Goal: Find specific page/section: Find specific page/section

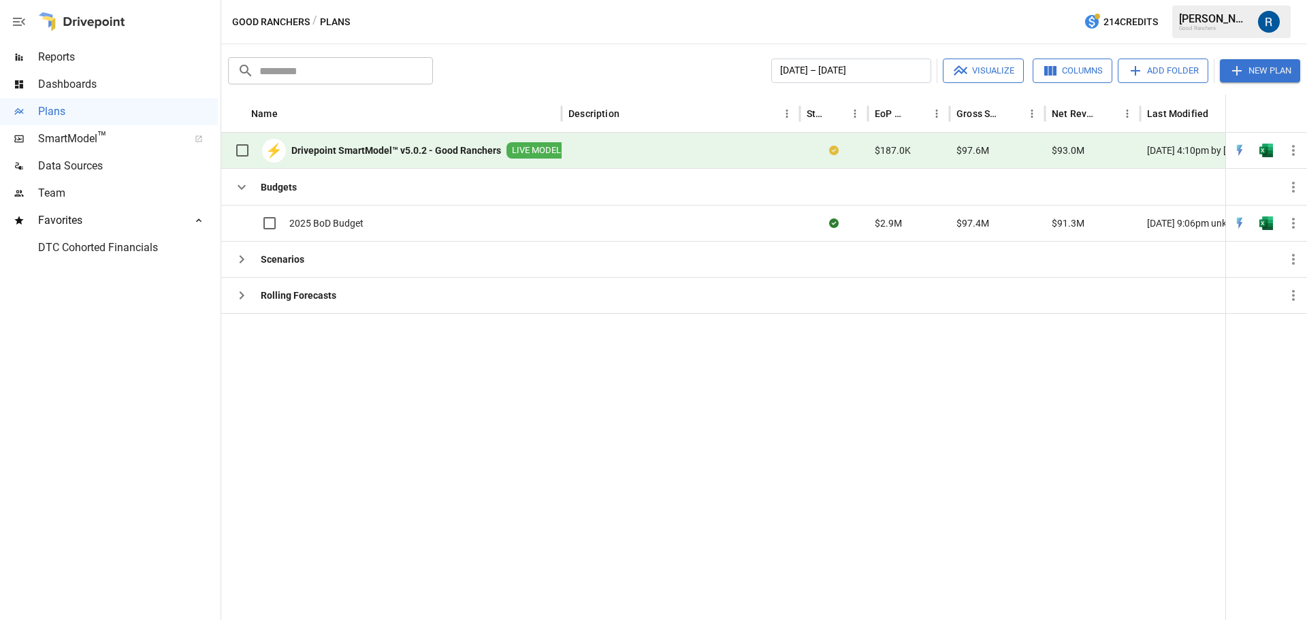
click at [94, 241] on span "DTC Cohorted Financials" at bounding box center [128, 248] width 180 height 16
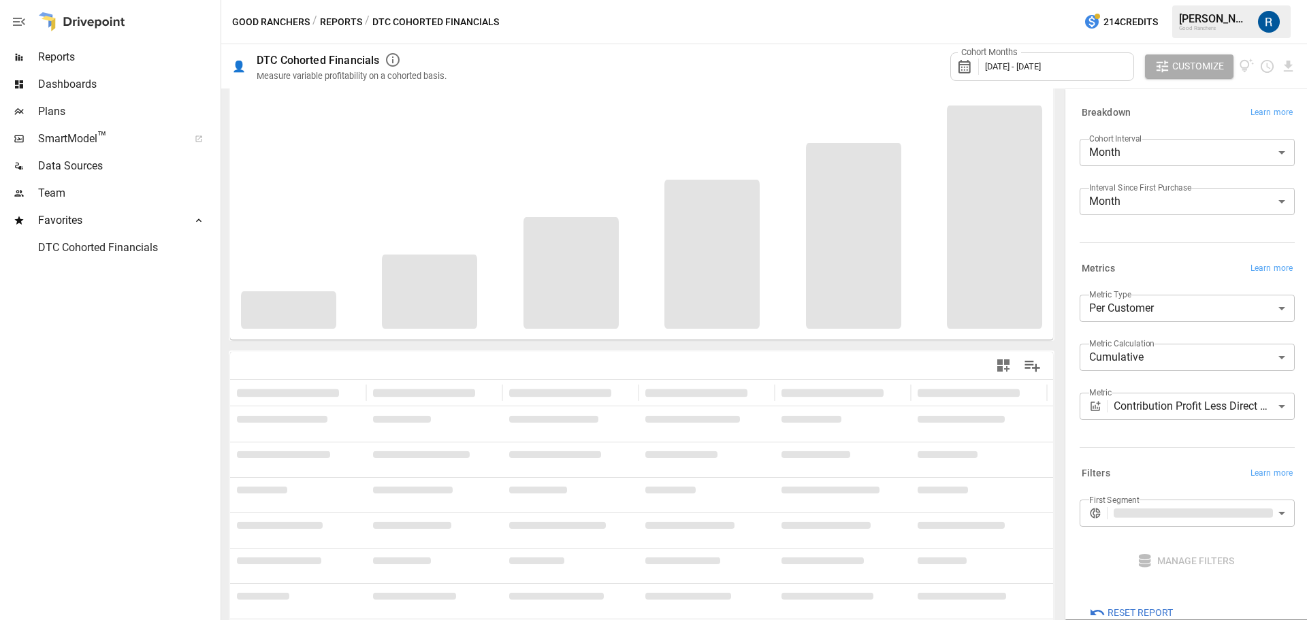
scroll to position [50, 0]
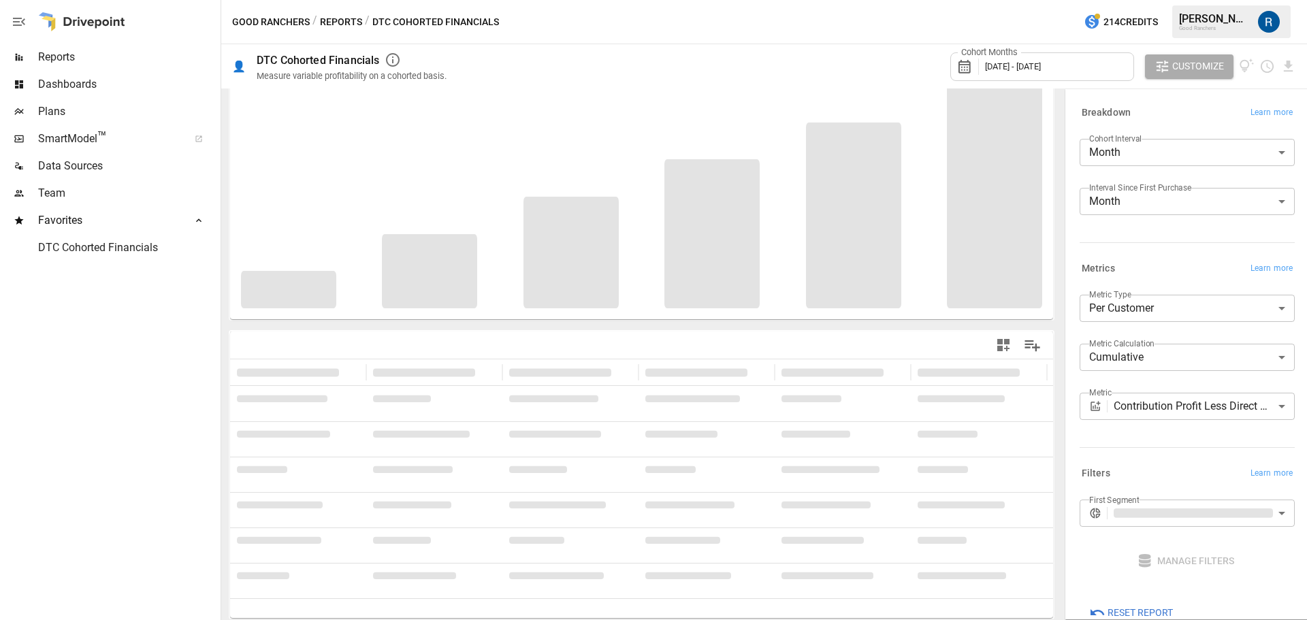
click at [1200, 0] on body "**********" at bounding box center [653, 0] width 1307 height 0
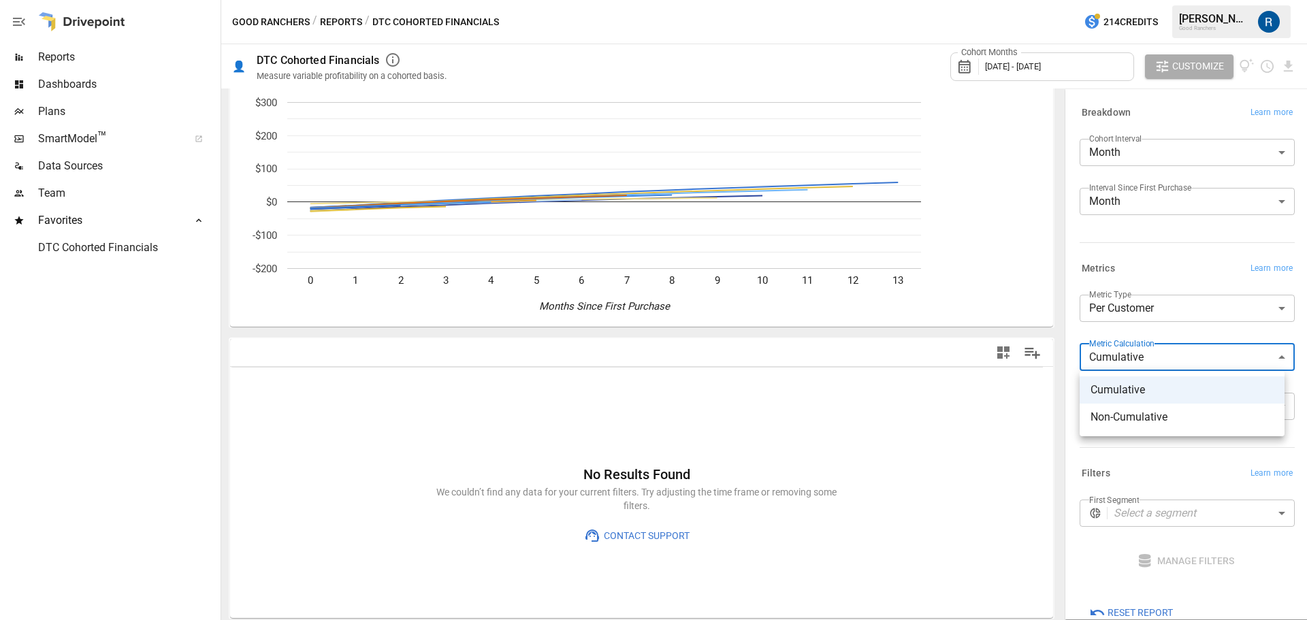
scroll to position [0, 0]
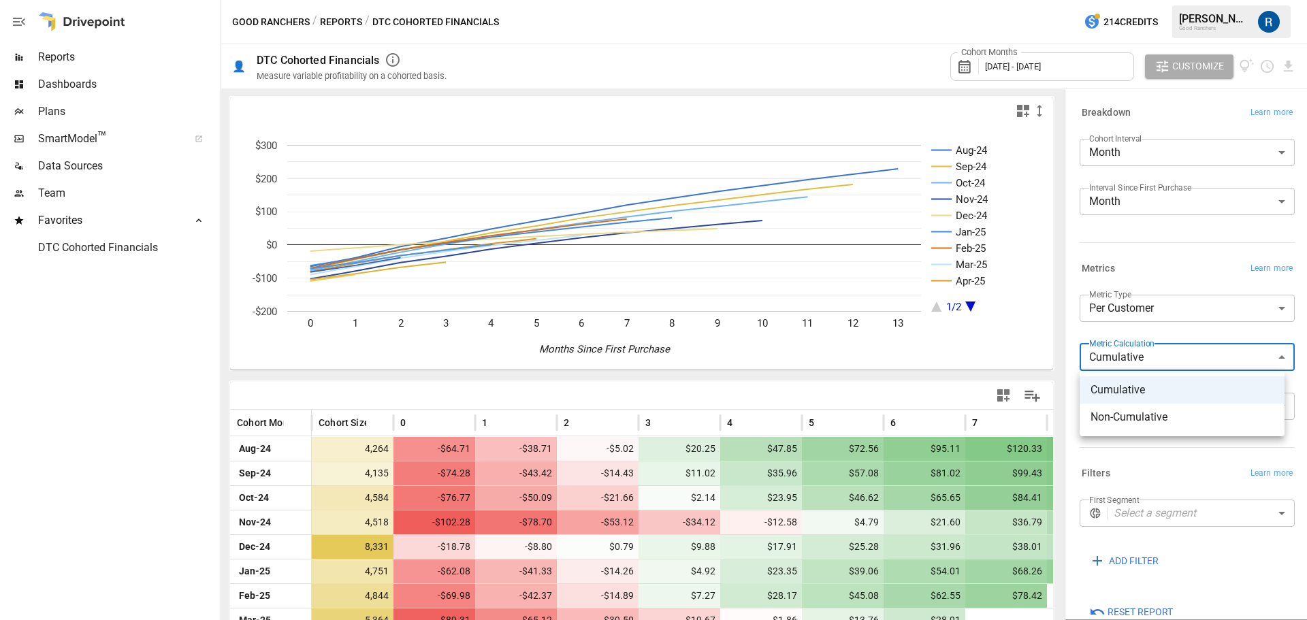
click at [1146, 304] on div at bounding box center [653, 310] width 1307 height 620
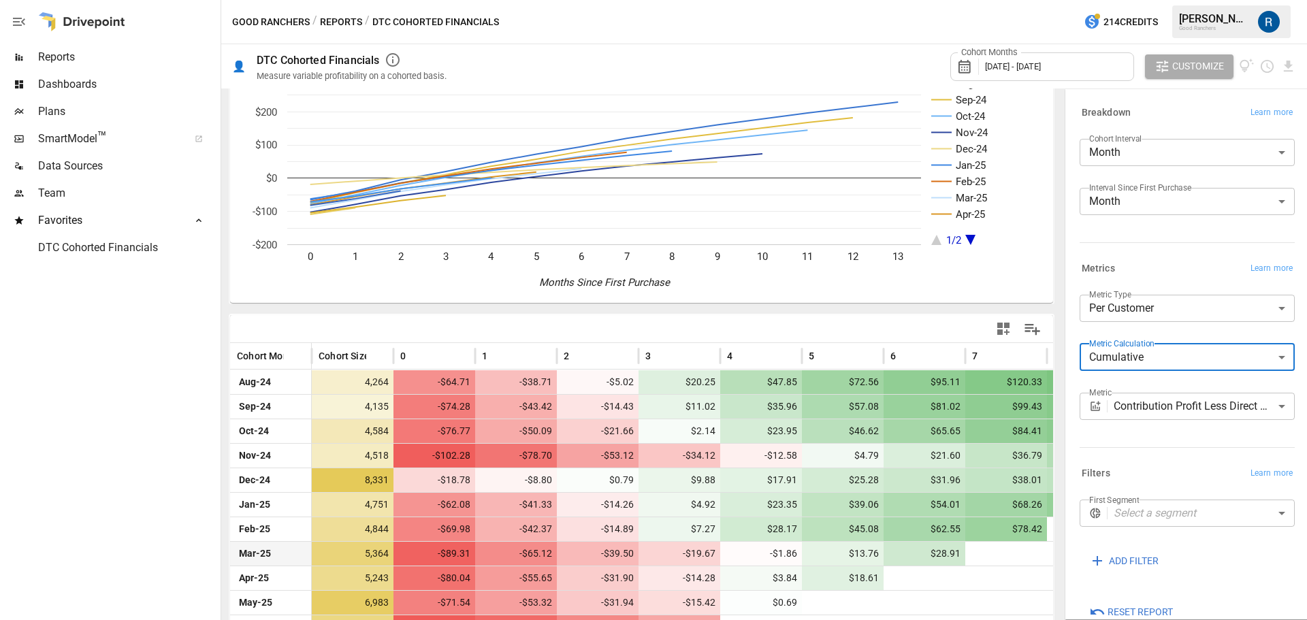
scroll to position [154, 0]
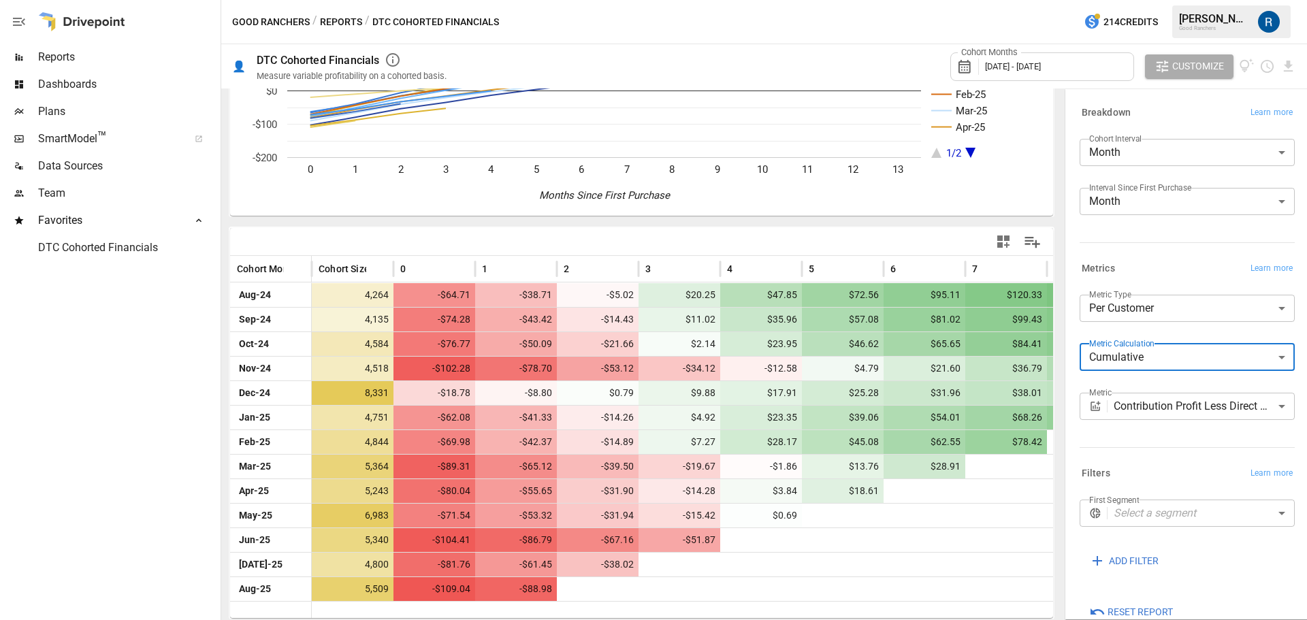
click at [1143, 0] on body "Reports Dashboards Plans SmartModel ™ Data Sources Team Favorites DTC Cohorted …" at bounding box center [653, 0] width 1307 height 0
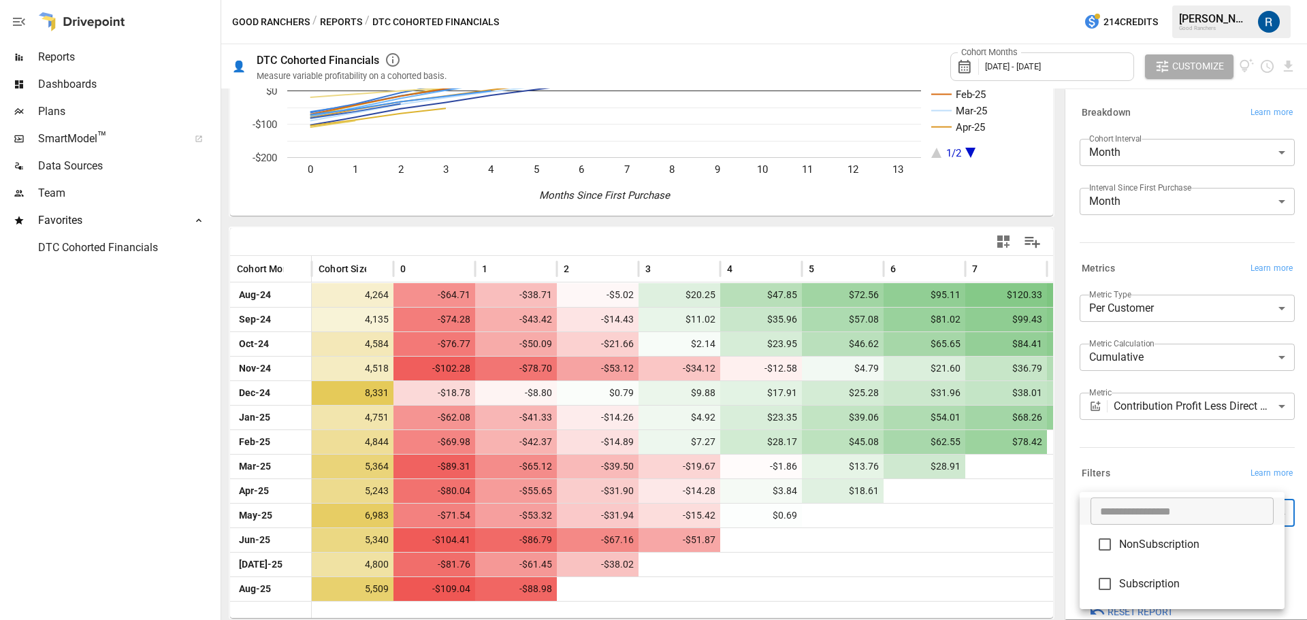
click at [1151, 465] on div at bounding box center [653, 310] width 1307 height 620
click at [63, 62] on span "Reports" at bounding box center [128, 57] width 180 height 16
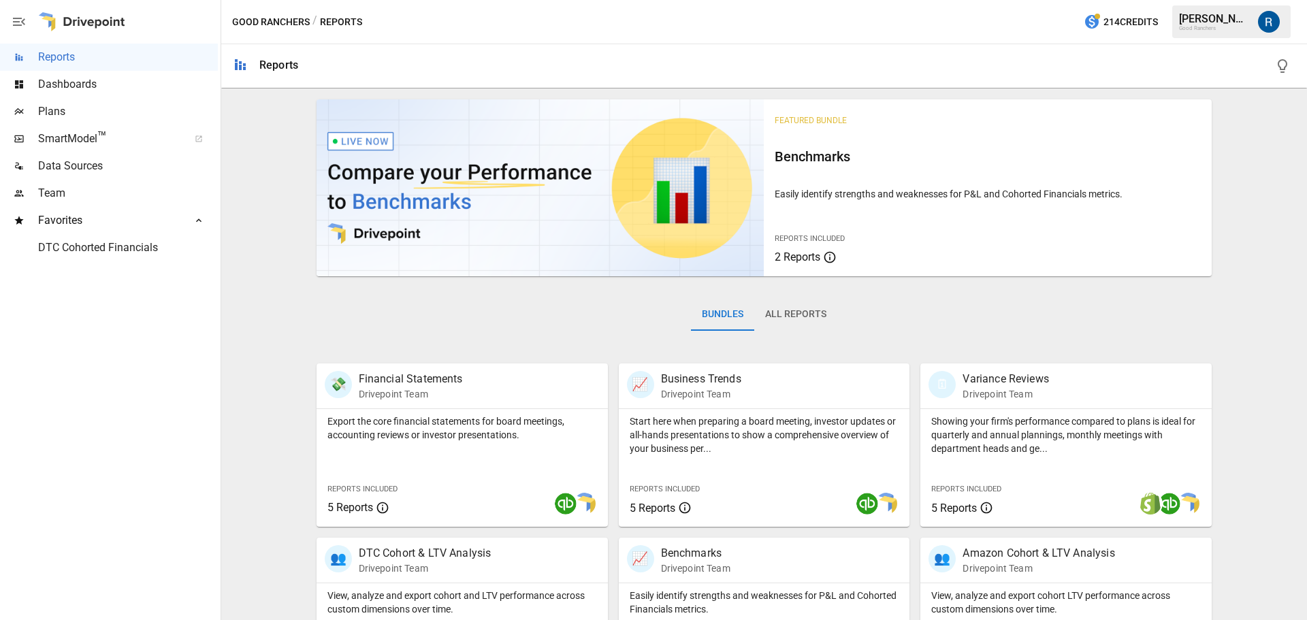
click at [798, 324] on button "All Reports" at bounding box center [795, 314] width 83 height 33
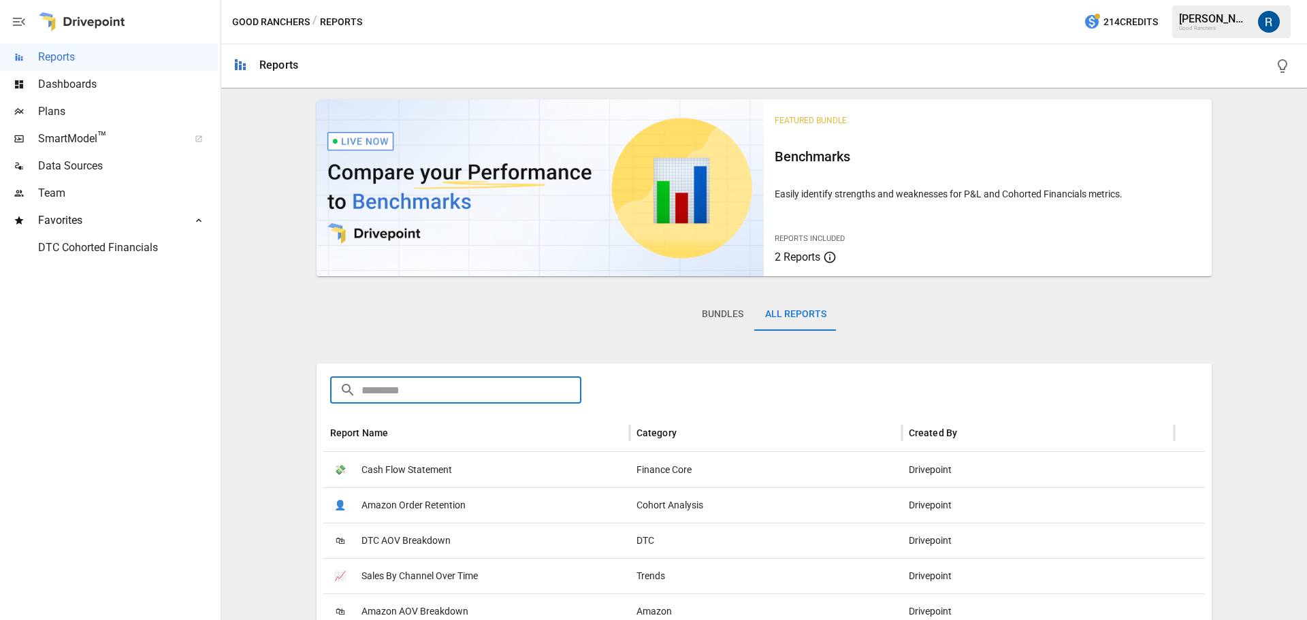
drag, startPoint x: 517, startPoint y: 390, endPoint x: 530, endPoint y: 389, distance: 13.0
click at [525, 390] on input "text" at bounding box center [472, 389] width 221 height 27
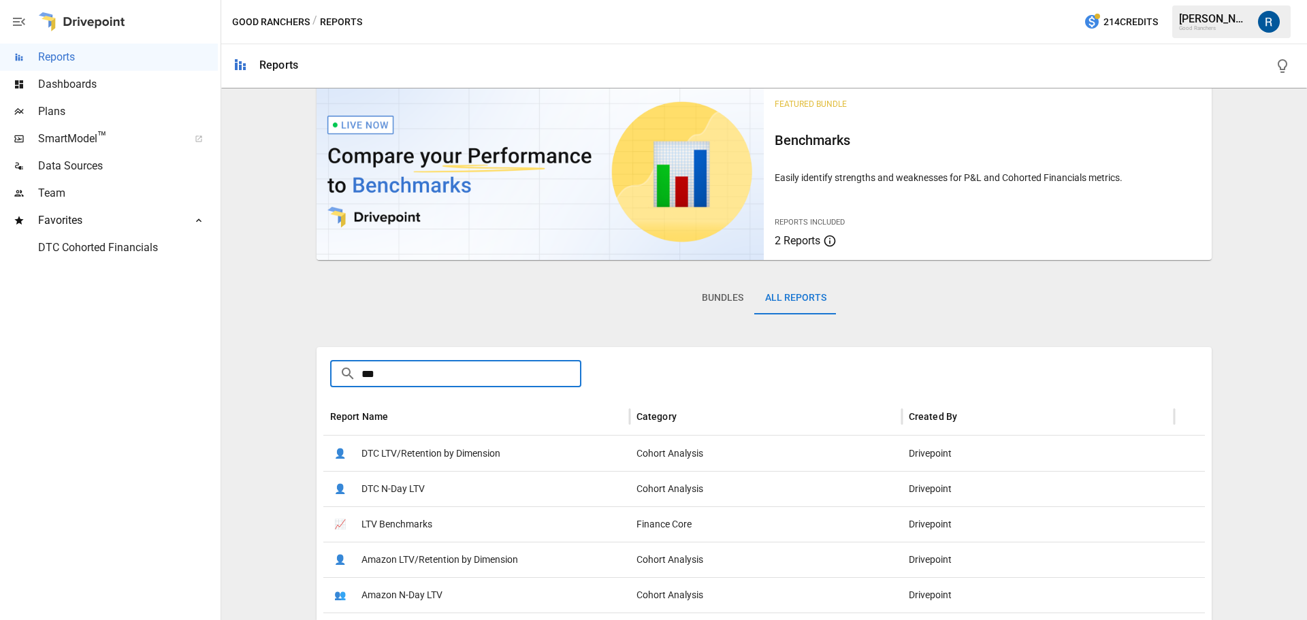
scroll to position [25, 0]
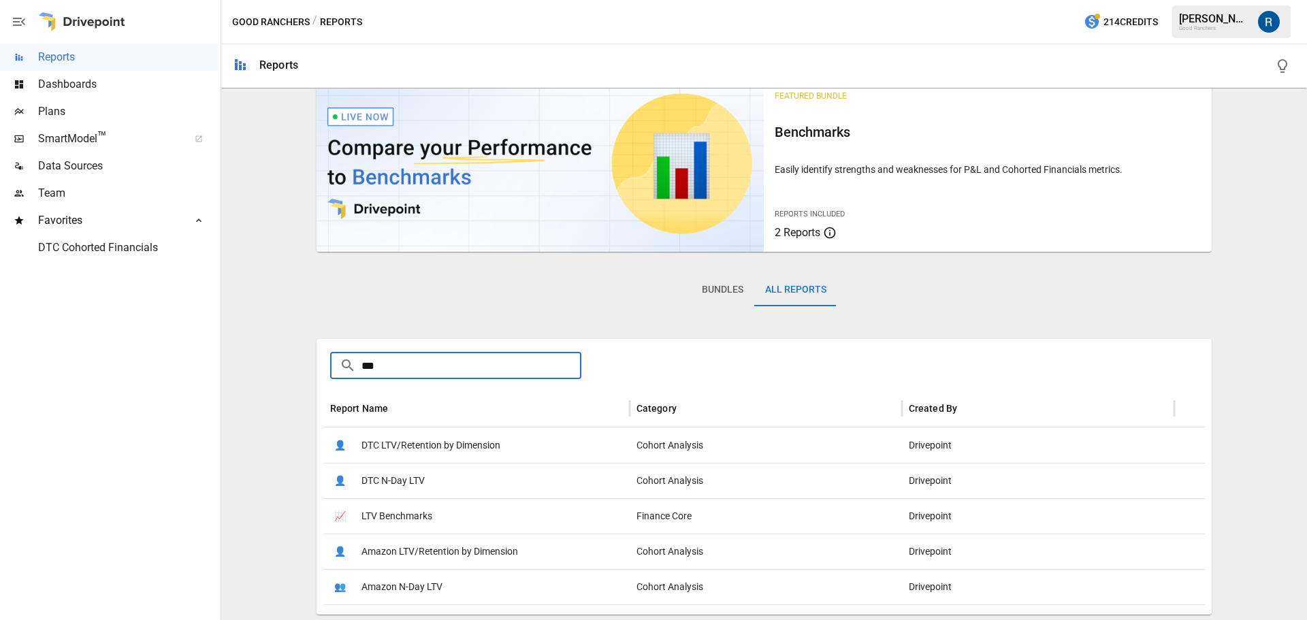
type input "***"
click at [477, 453] on span "DTC LTV/Retention by Dimension" at bounding box center [431, 445] width 139 height 35
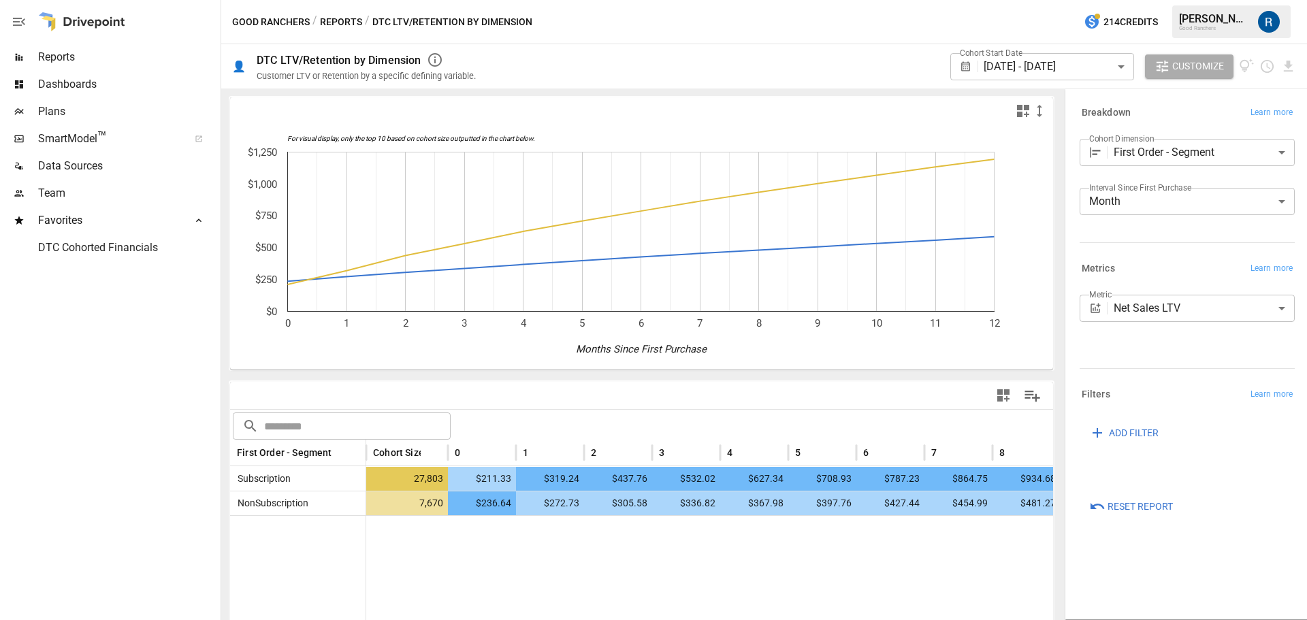
click at [62, 63] on span "Reports" at bounding box center [128, 57] width 180 height 16
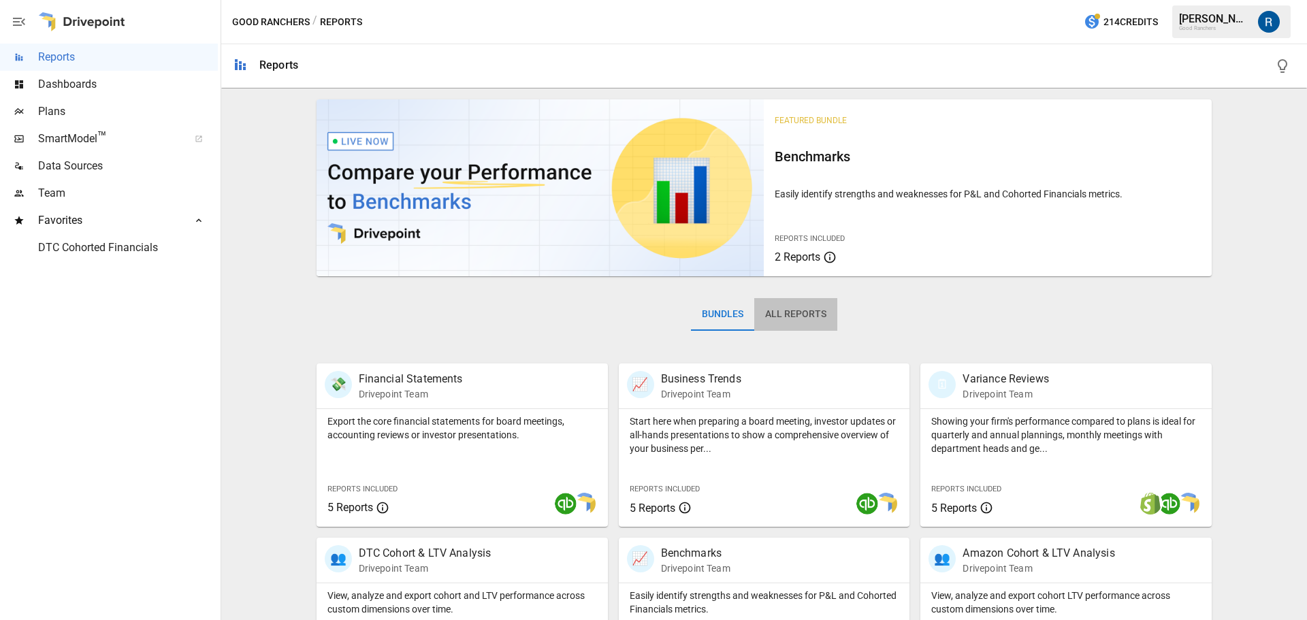
click at [816, 327] on button "All Reports" at bounding box center [795, 314] width 83 height 33
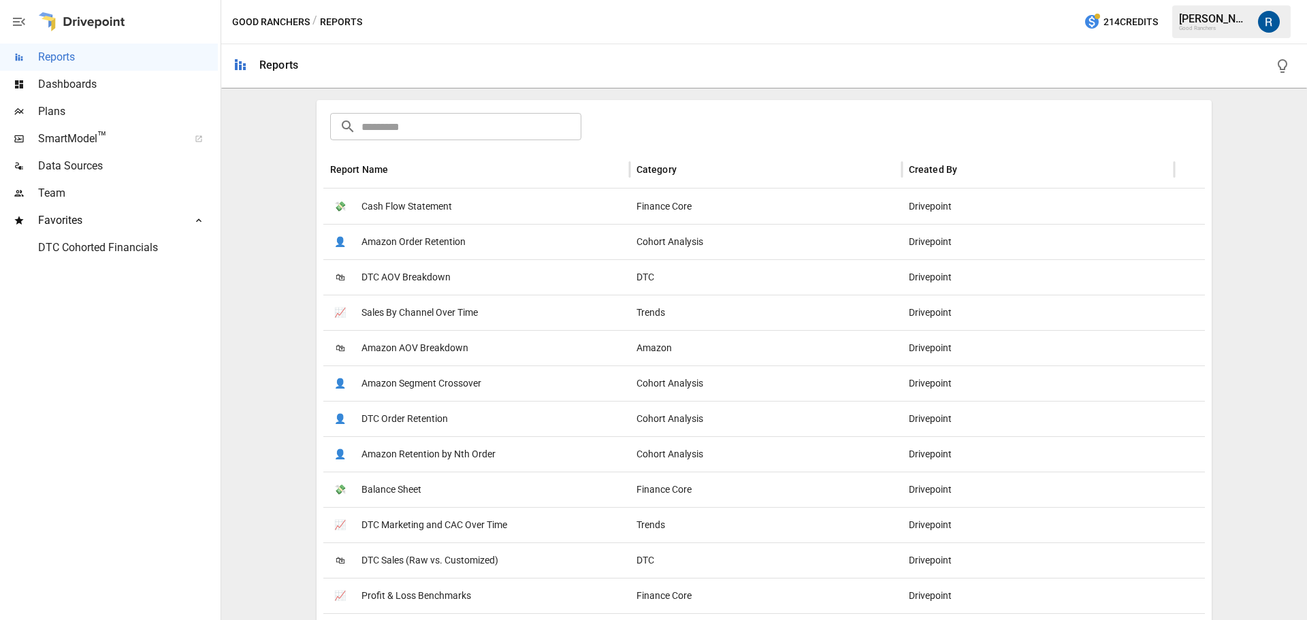
scroll to position [272, 0]
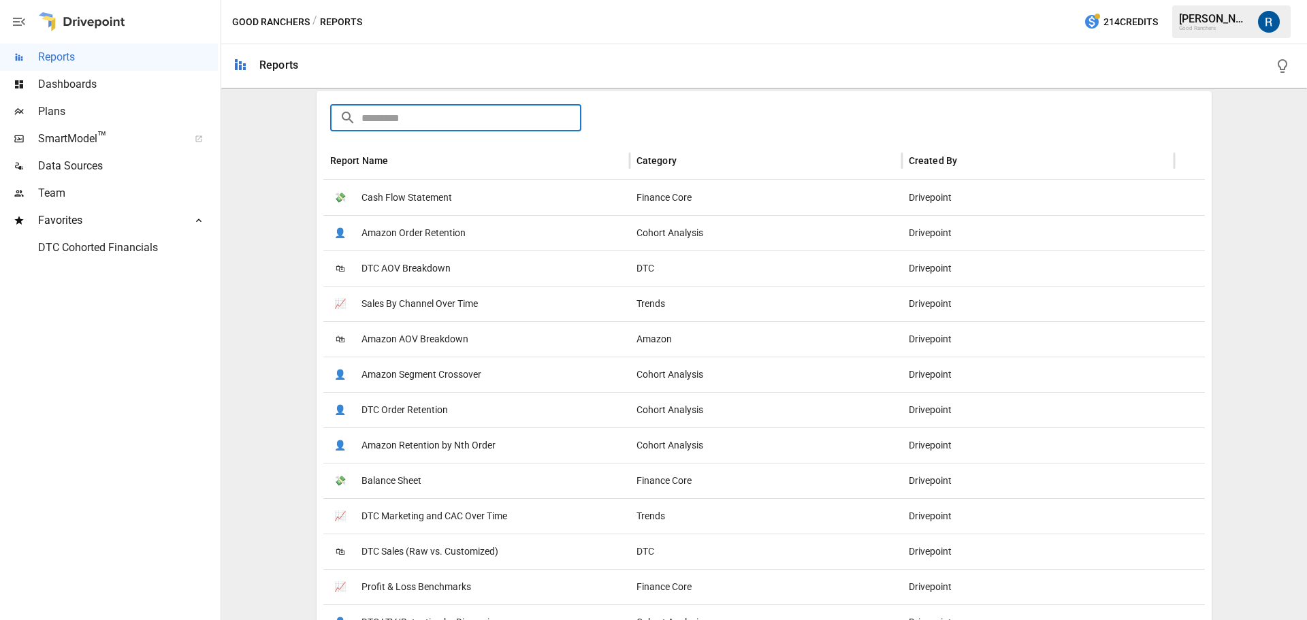
click at [474, 113] on input "text" at bounding box center [472, 117] width 221 height 27
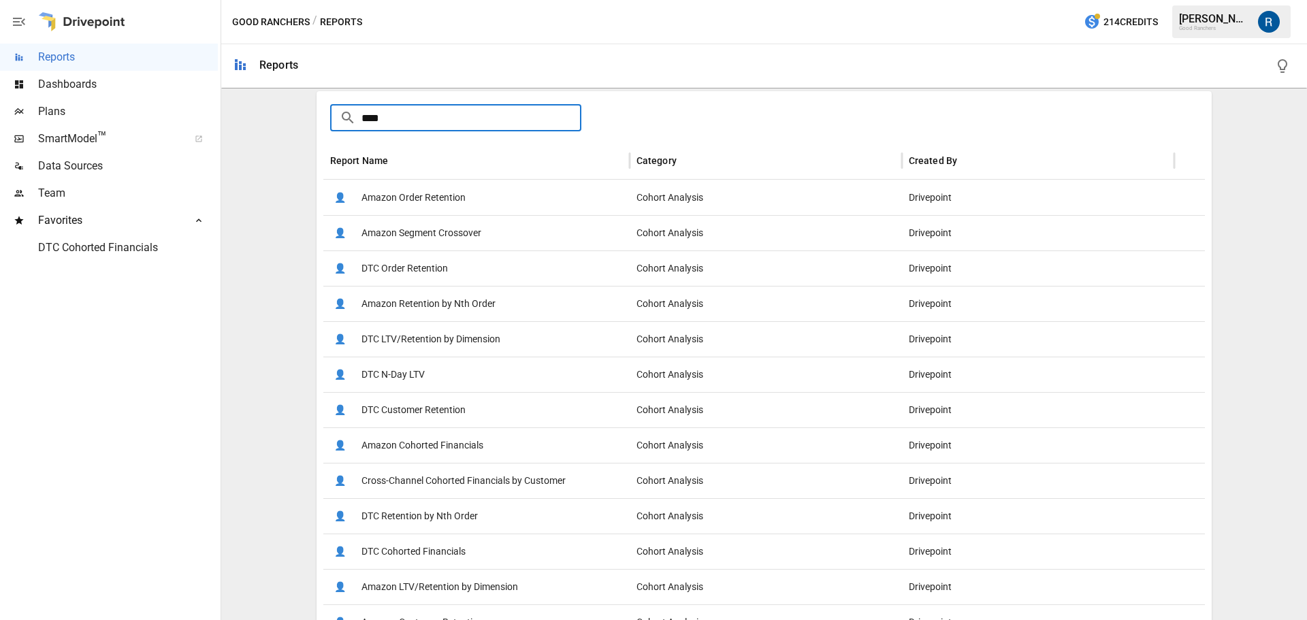
type input "****"
